Goal: Complete application form: Complete application form

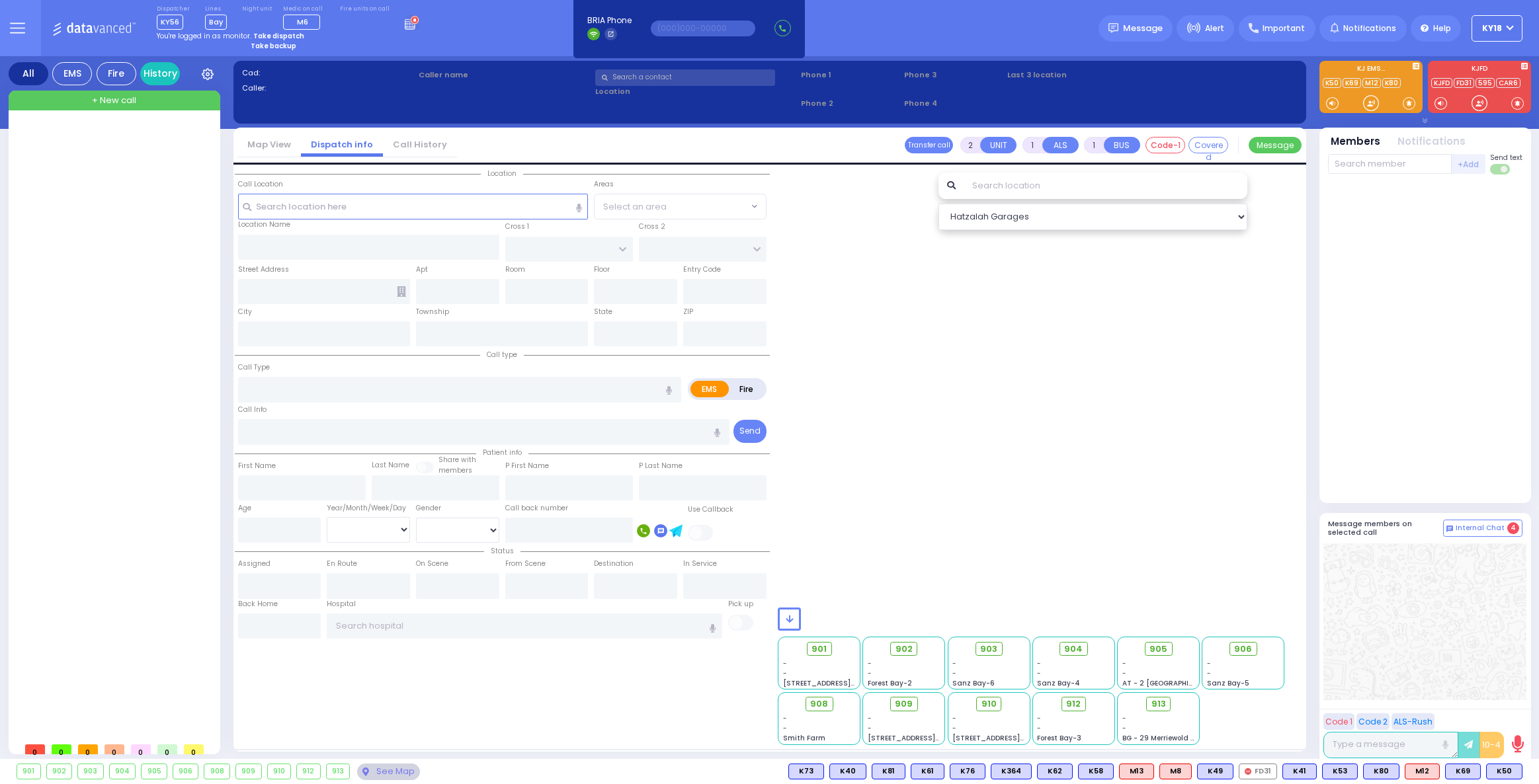
select select
radio input "true"
select select
type input "09:27"
type input "BAY - Forest Garage"
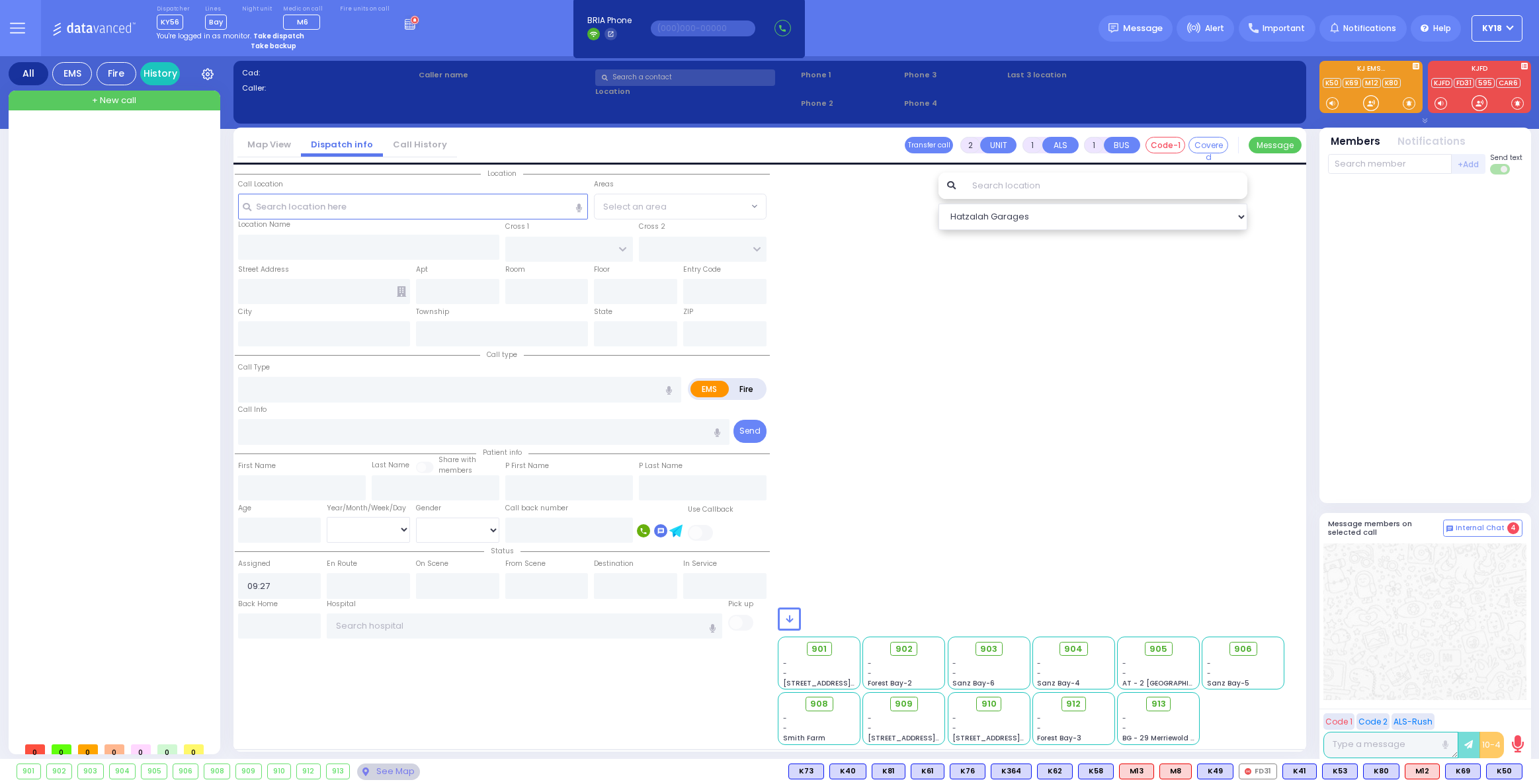
type input "SANZ COURT"
type input "HAYES COURT"
type input "[STREET_ADDRESS],"
type input "Monroe"
type input "[US_STATE]"
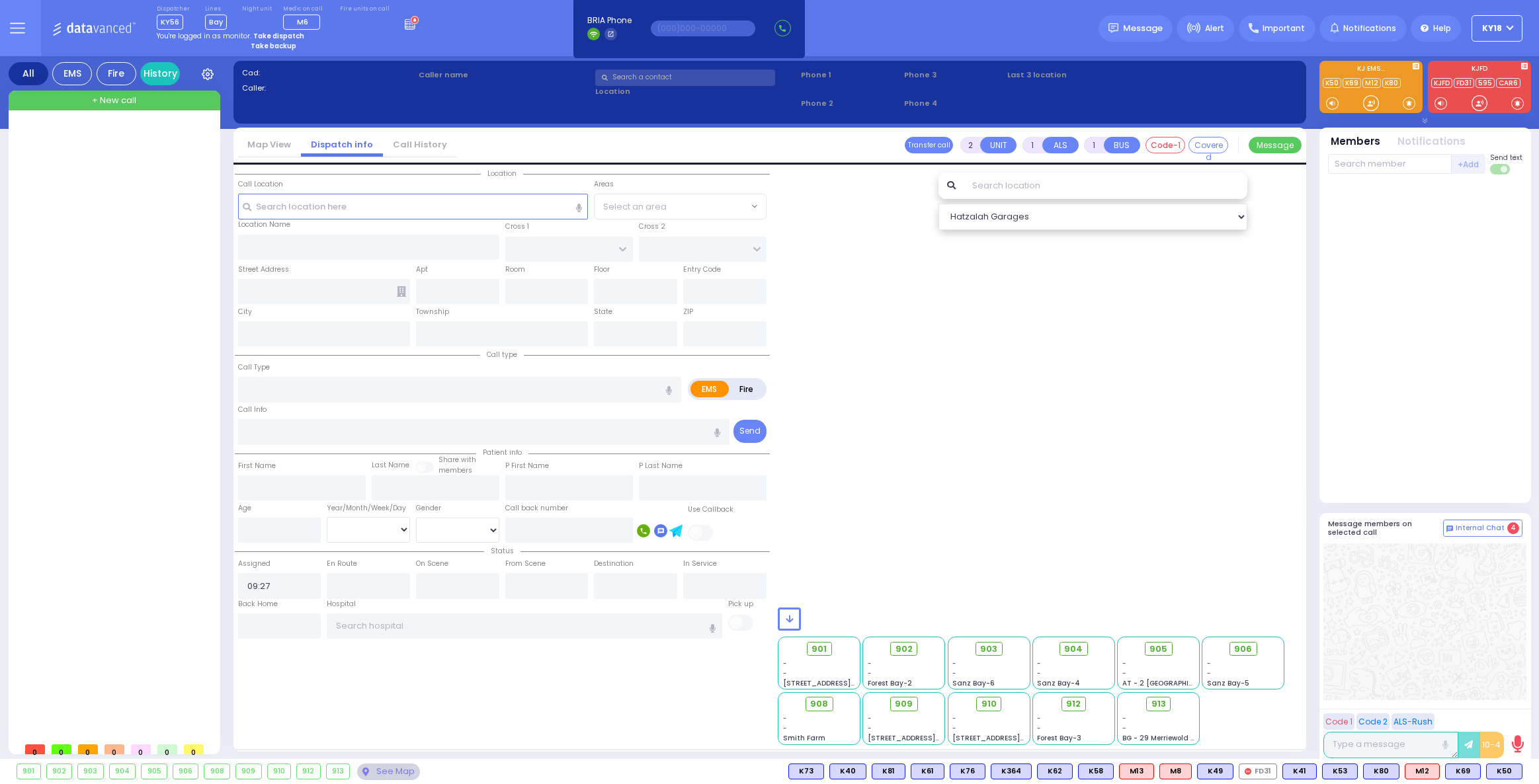
type input "10950"
type input "1"
type input "emer"
radio input "true"
select select
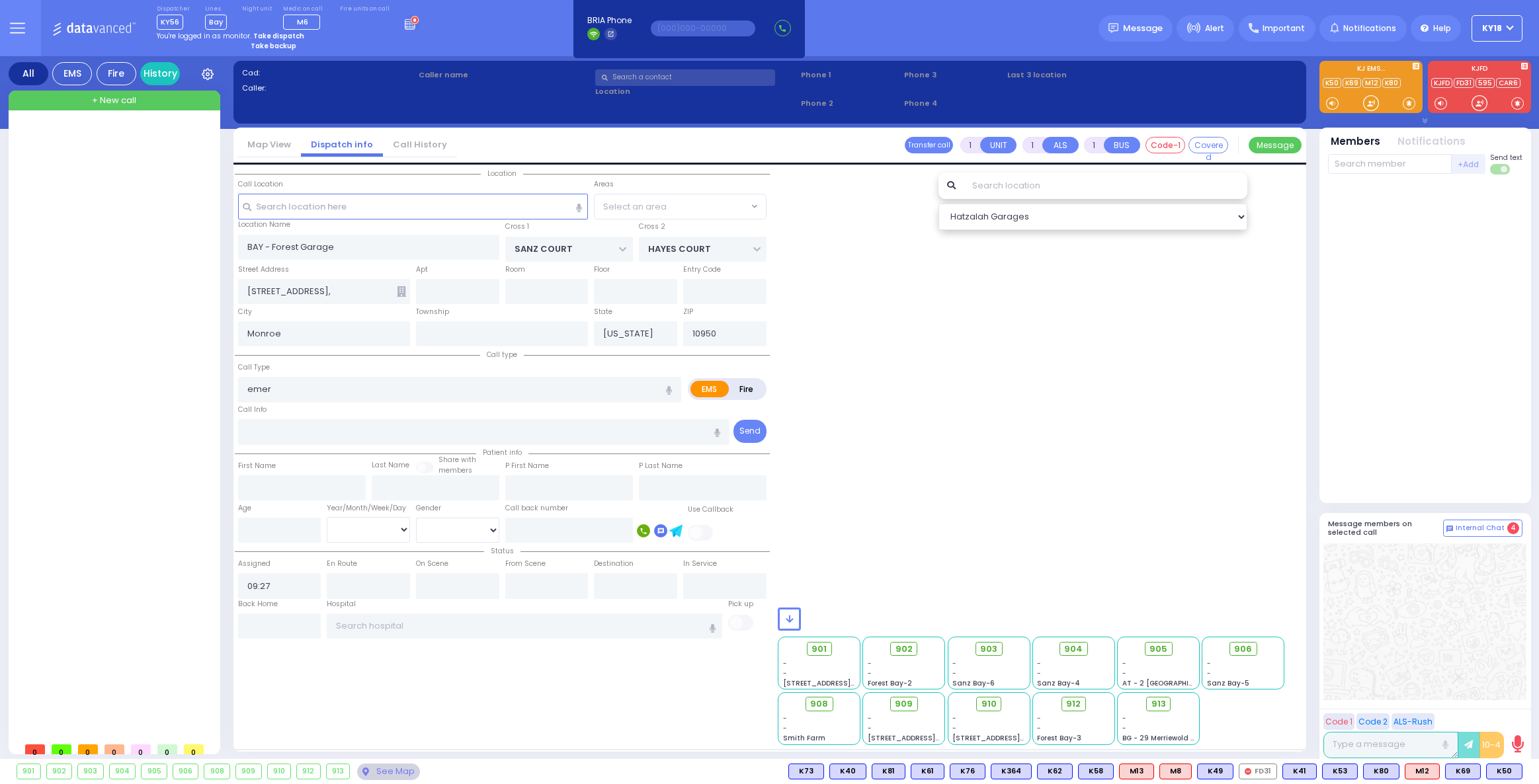
type input "Emergency Transport"
radio input "true"
select select
select select "Hatzalah Garages"
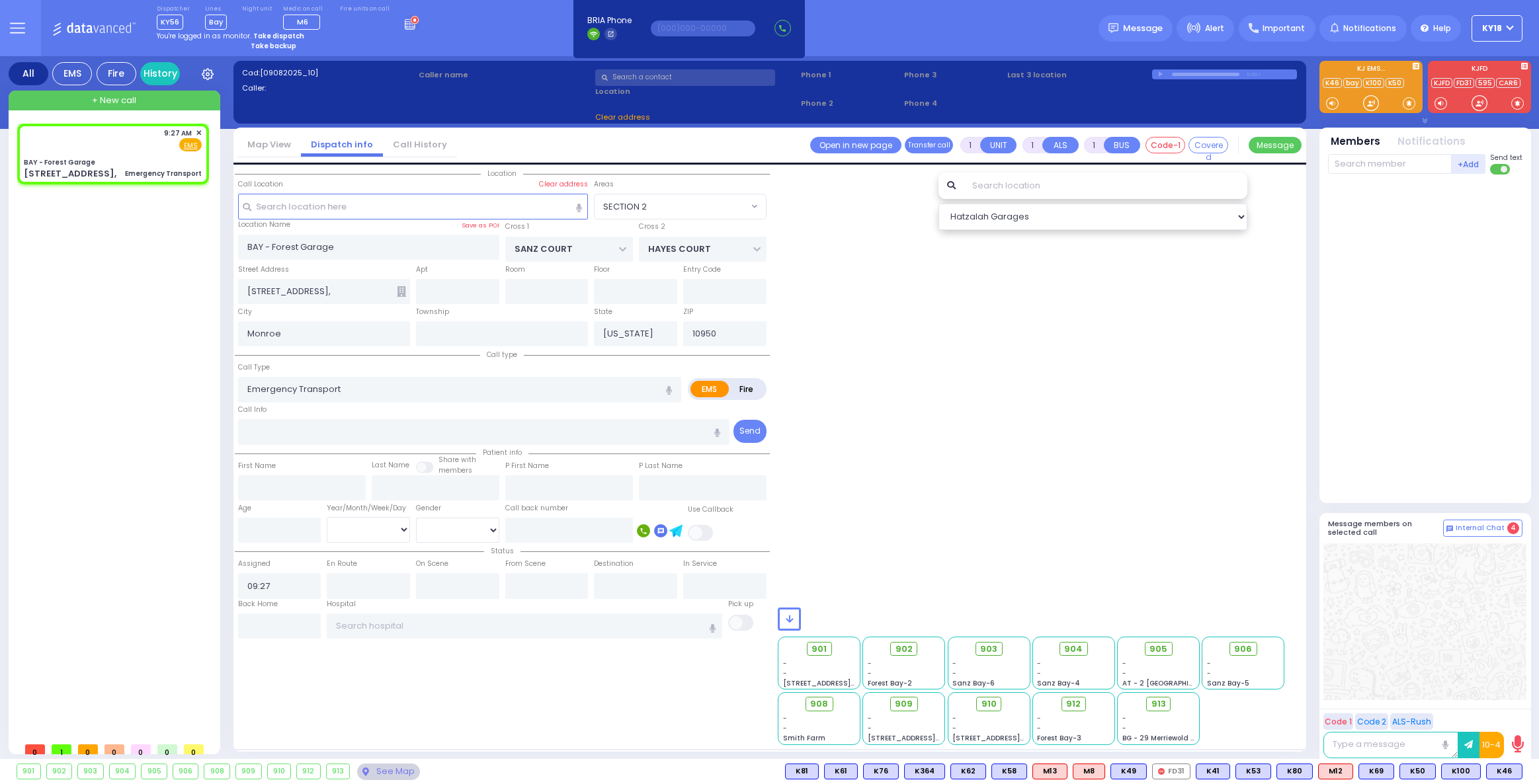
radio input "true"
select select
radio input "true"
select select
type input "09:27"
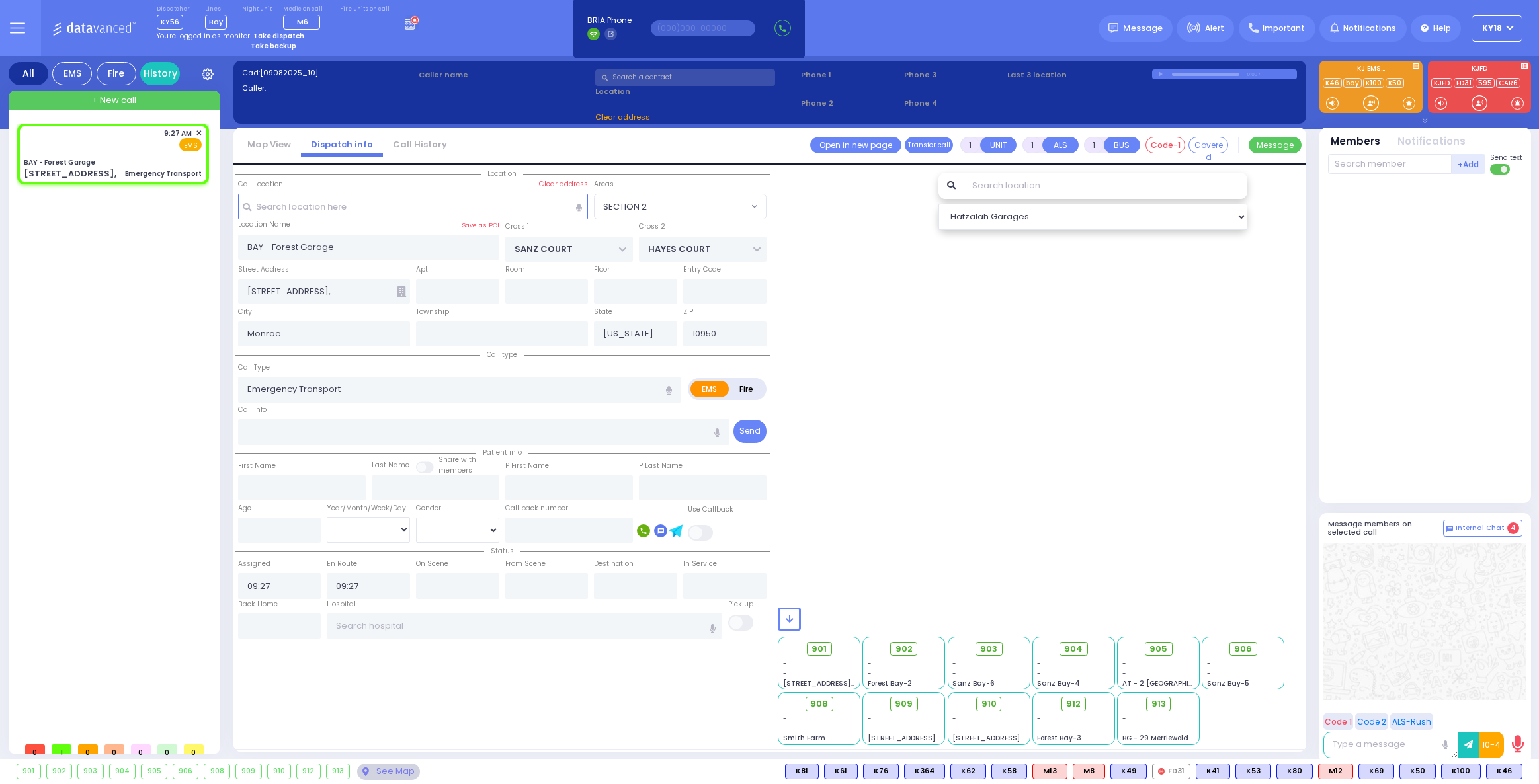
radio input "true"
select select
radio input "true"
select select
type input "[PERSON_NAME][GEOGRAPHIC_DATA]"
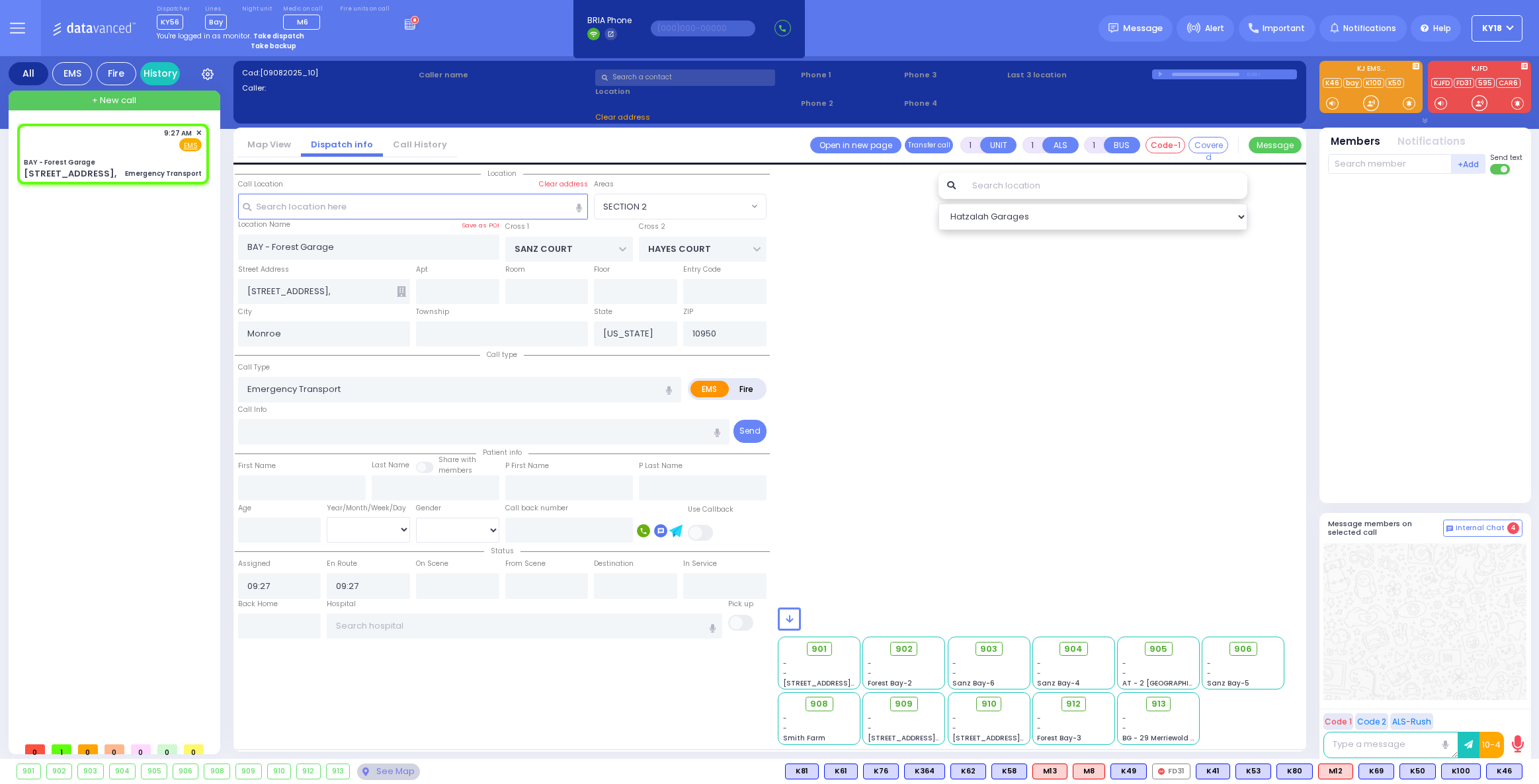
type input "[PERSON_NAME] DR"
type input "CARTER LN"
type input "[STREET_ADDRESS]"
type input "[PERSON_NAME]"
